Goal: Navigation & Orientation: Find specific page/section

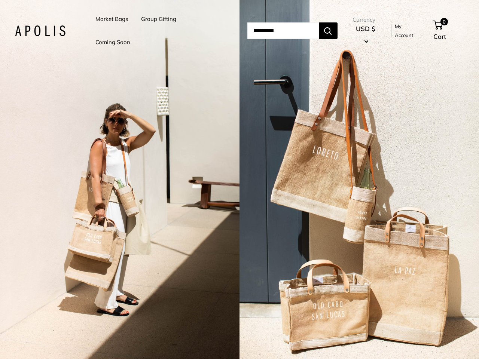
click at [247, 31] on input "Search..." at bounding box center [282, 30] width 71 height 16
click at [160, 31] on li "Group Gifting" at bounding box center [158, 18] width 35 height 23
click at [291, 31] on input "Search..." at bounding box center [282, 30] width 71 height 16
click at [120, 179] on div "2 / 5" at bounding box center [119, 179] width 239 height 359
click at [359, 179] on div "2 / 5" at bounding box center [358, 179] width 239 height 359
